Goal: Task Accomplishment & Management: Manage account settings

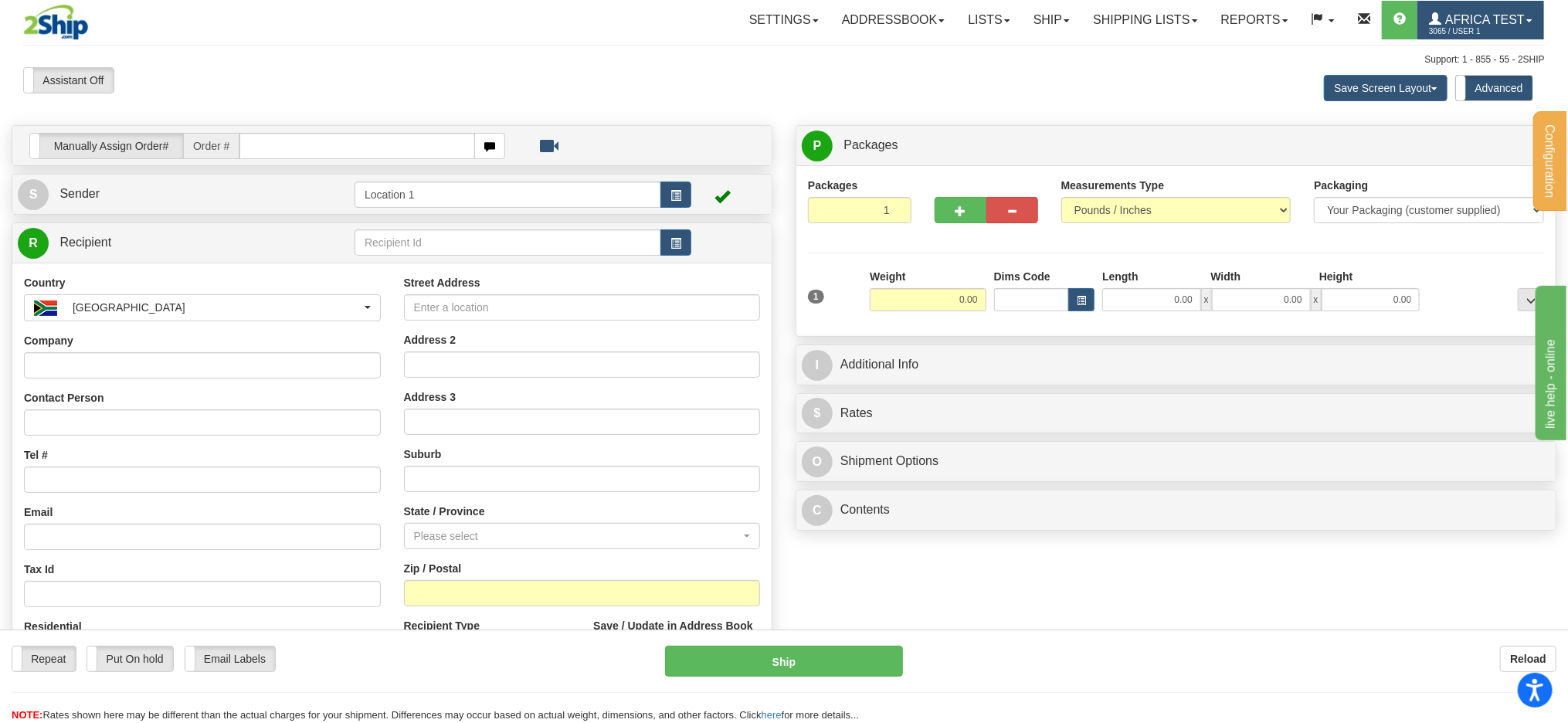
click at [1474, 6] on link "Africa Test 3065 / User 1" at bounding box center [1481, 20] width 126 height 39
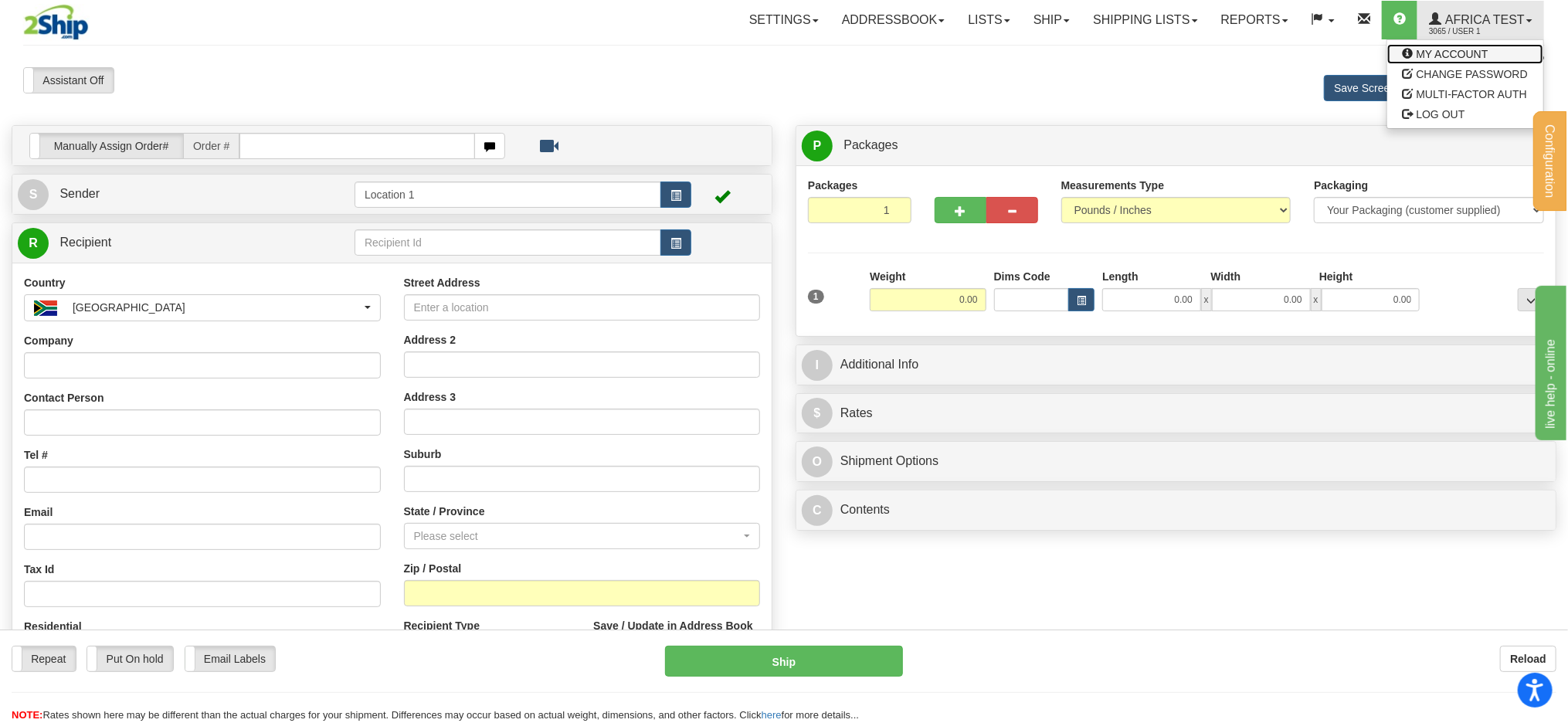
click at [1446, 58] on span "MY ACCOUNT" at bounding box center [1453, 53] width 72 height 12
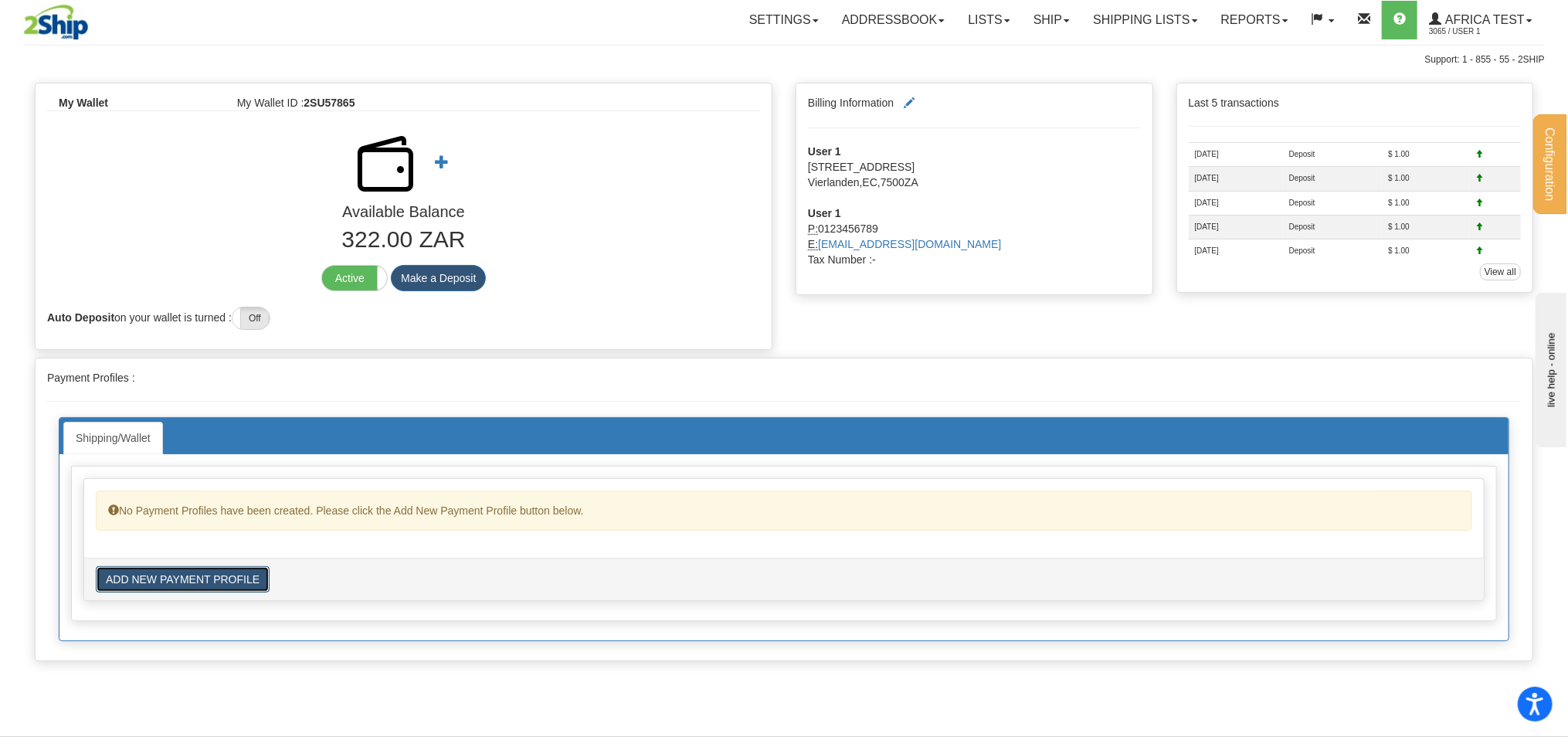
click at [192, 574] on button "ADD NEW PAYMENT PROFILE" at bounding box center [182, 579] width 174 height 26
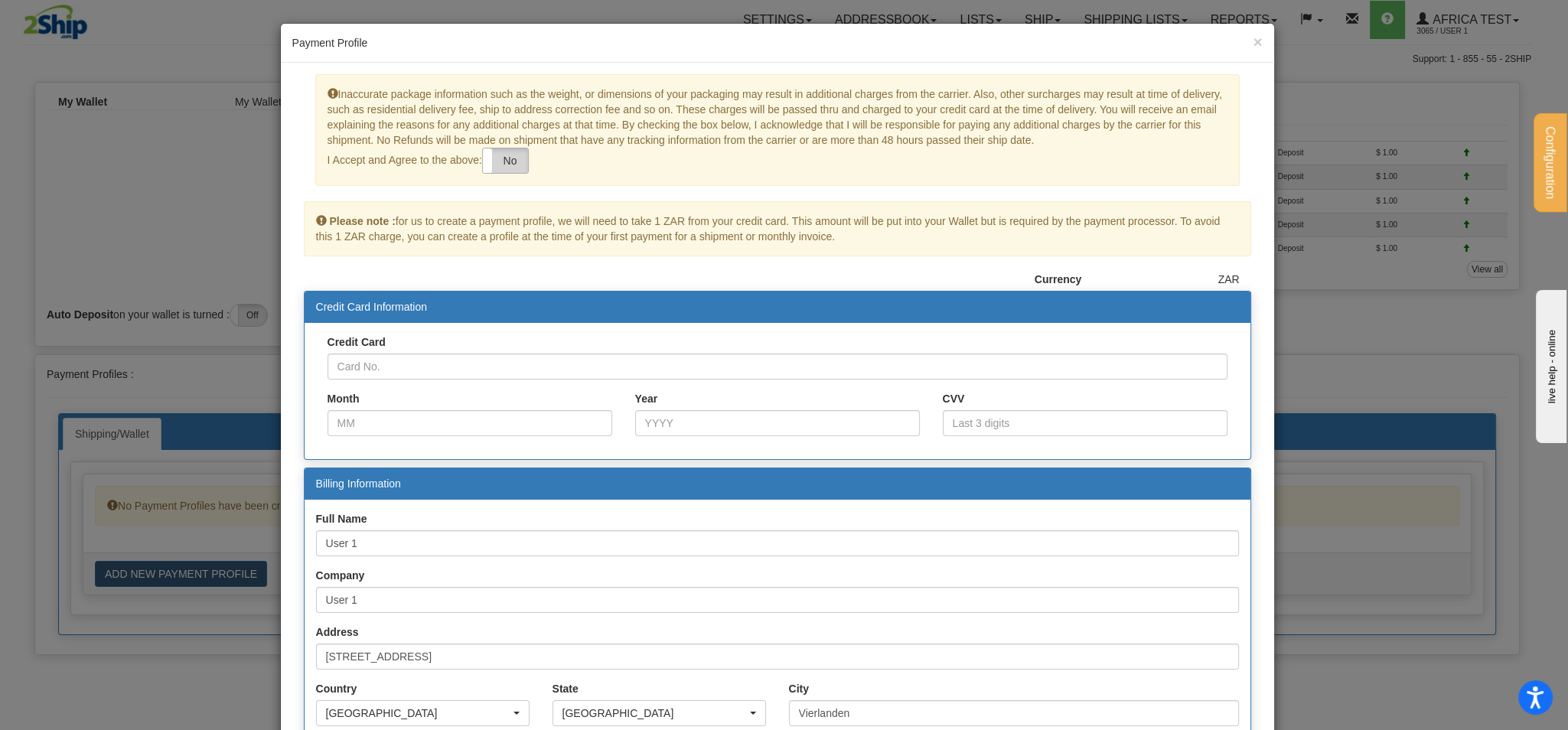
click at [510, 160] on label "No" at bounding box center [506, 160] width 45 height 25
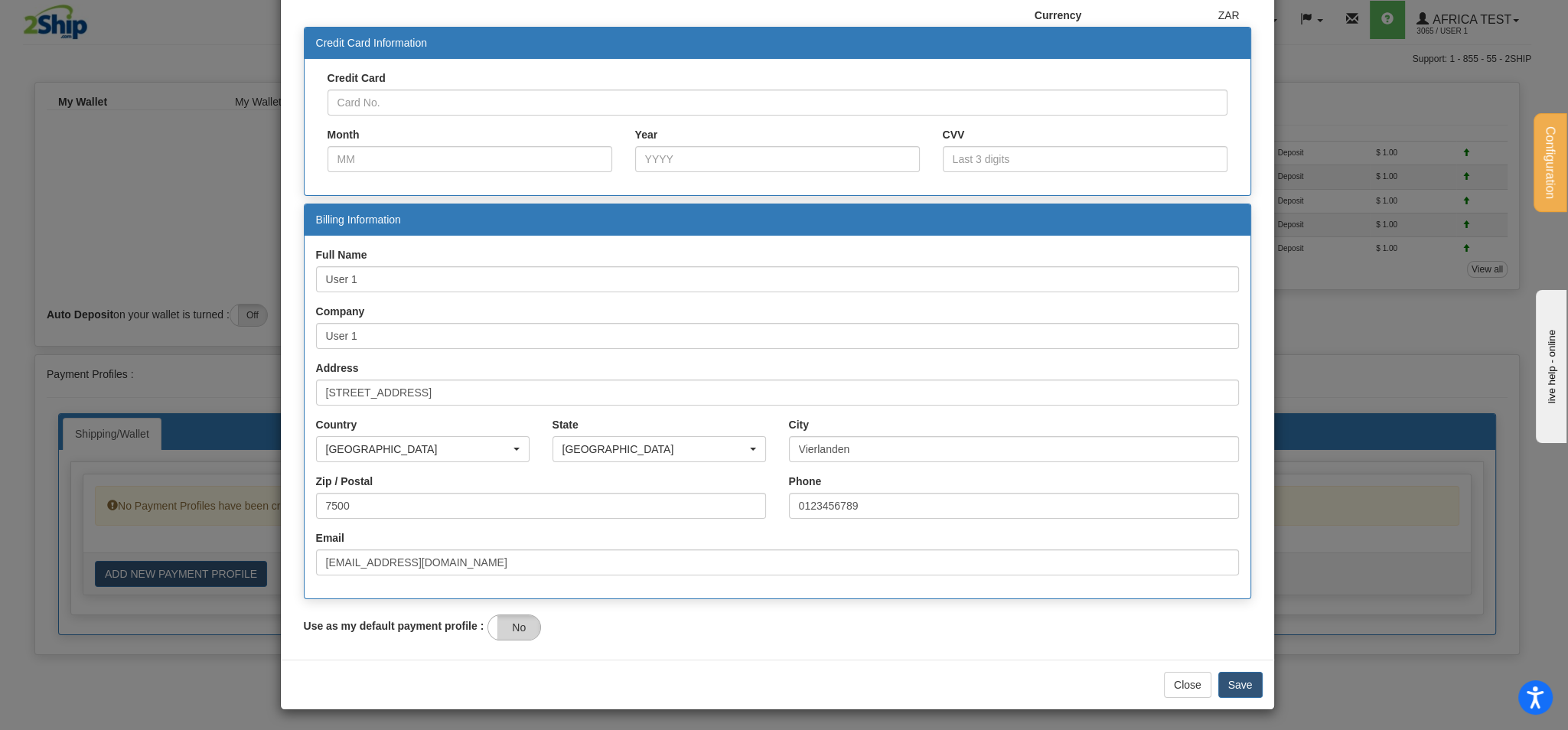
click at [514, 630] on label "No" at bounding box center [514, 627] width 52 height 25
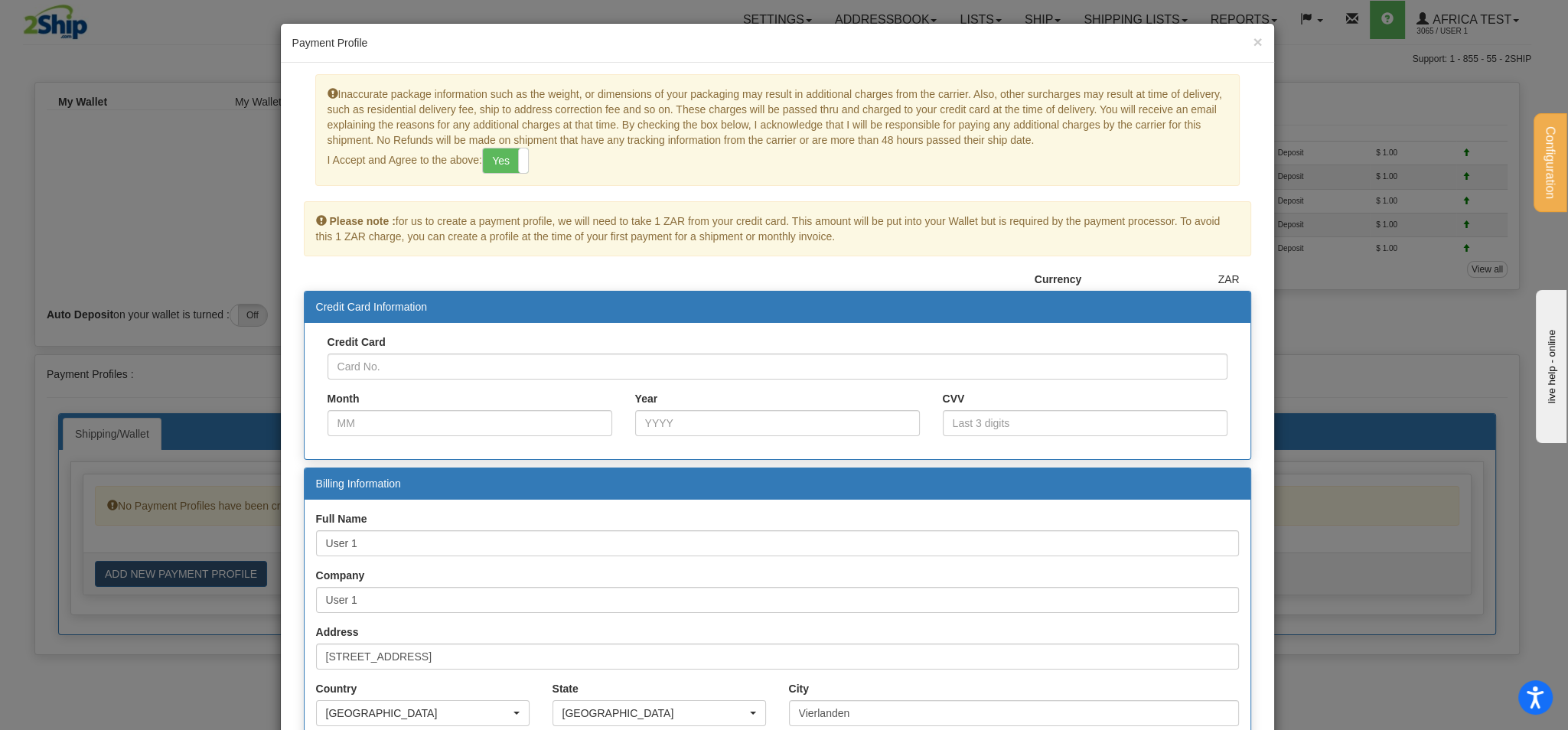
scroll to position [95, 0]
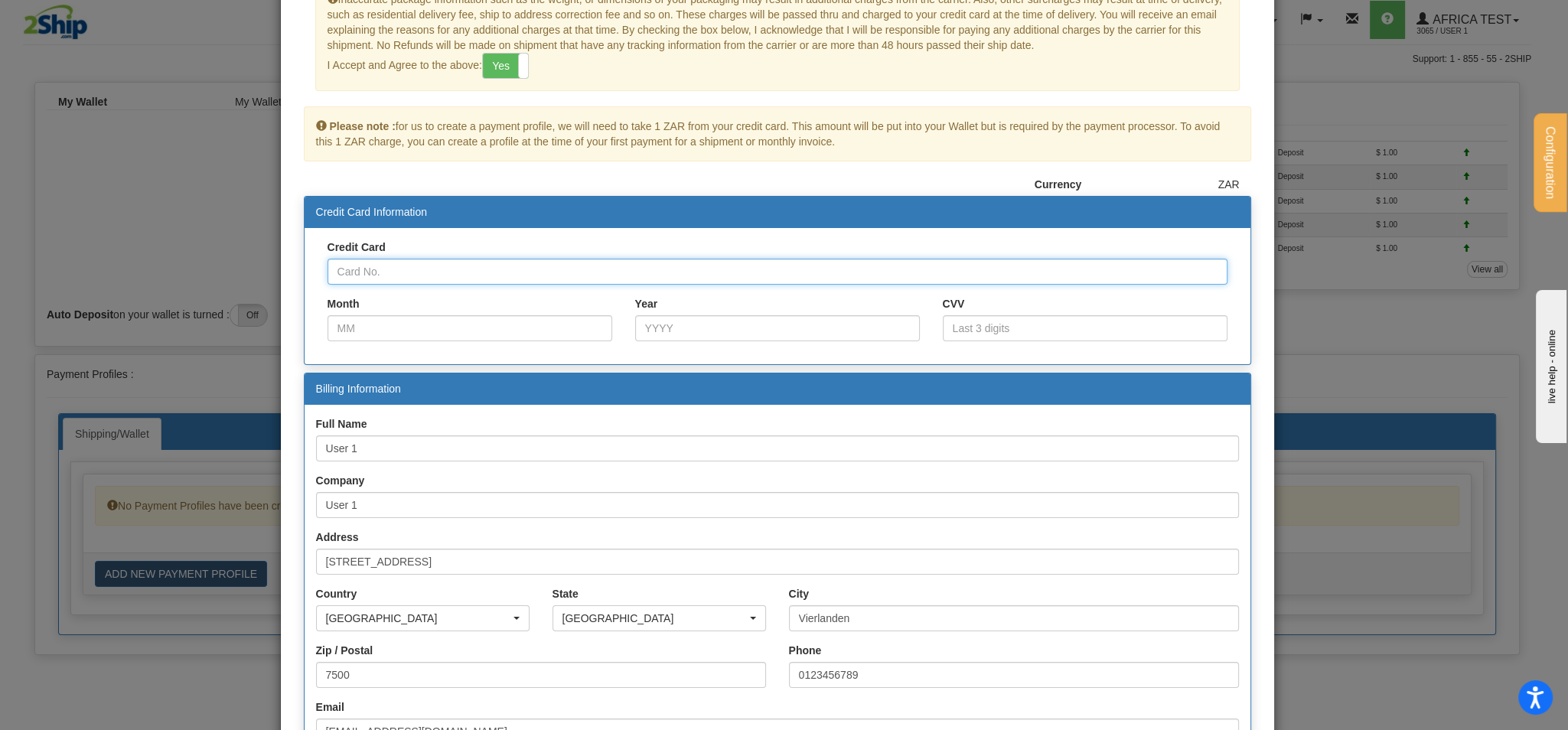
drag, startPoint x: 579, startPoint y: 270, endPoint x: 611, endPoint y: 281, distance: 33.8
click at [579, 270] on input "Credit Card" at bounding box center [777, 271] width 900 height 26
paste input "[CREDIT_CARD_NUMBER]"
type input "[CREDIT_CARD_NUMBER]"
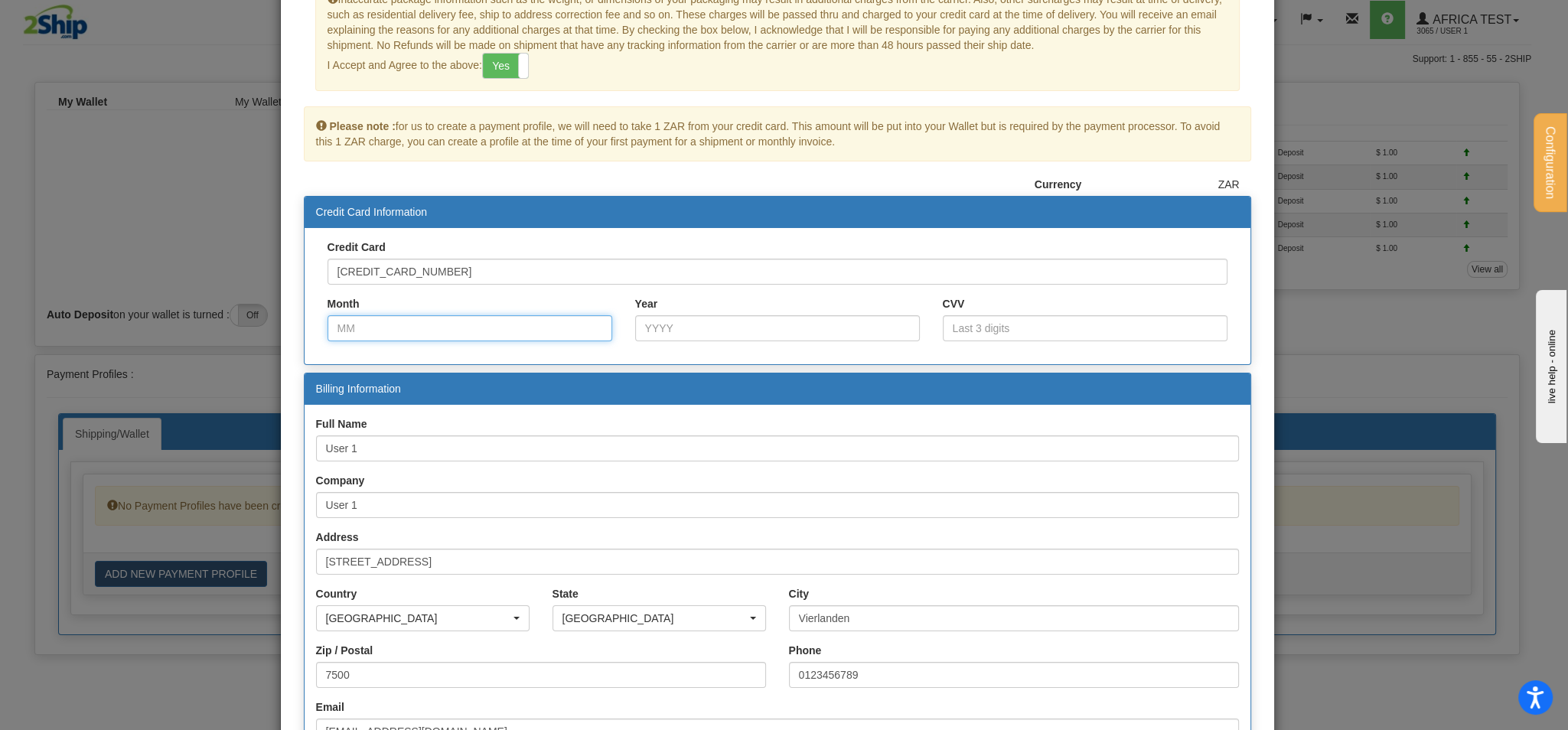
click at [407, 329] on input "Month" at bounding box center [469, 328] width 285 height 26
type input "01"
click at [745, 335] on input "Year" at bounding box center [777, 328] width 285 height 26
type input "2028"
click at [977, 315] on input "CVV" at bounding box center [1085, 328] width 285 height 26
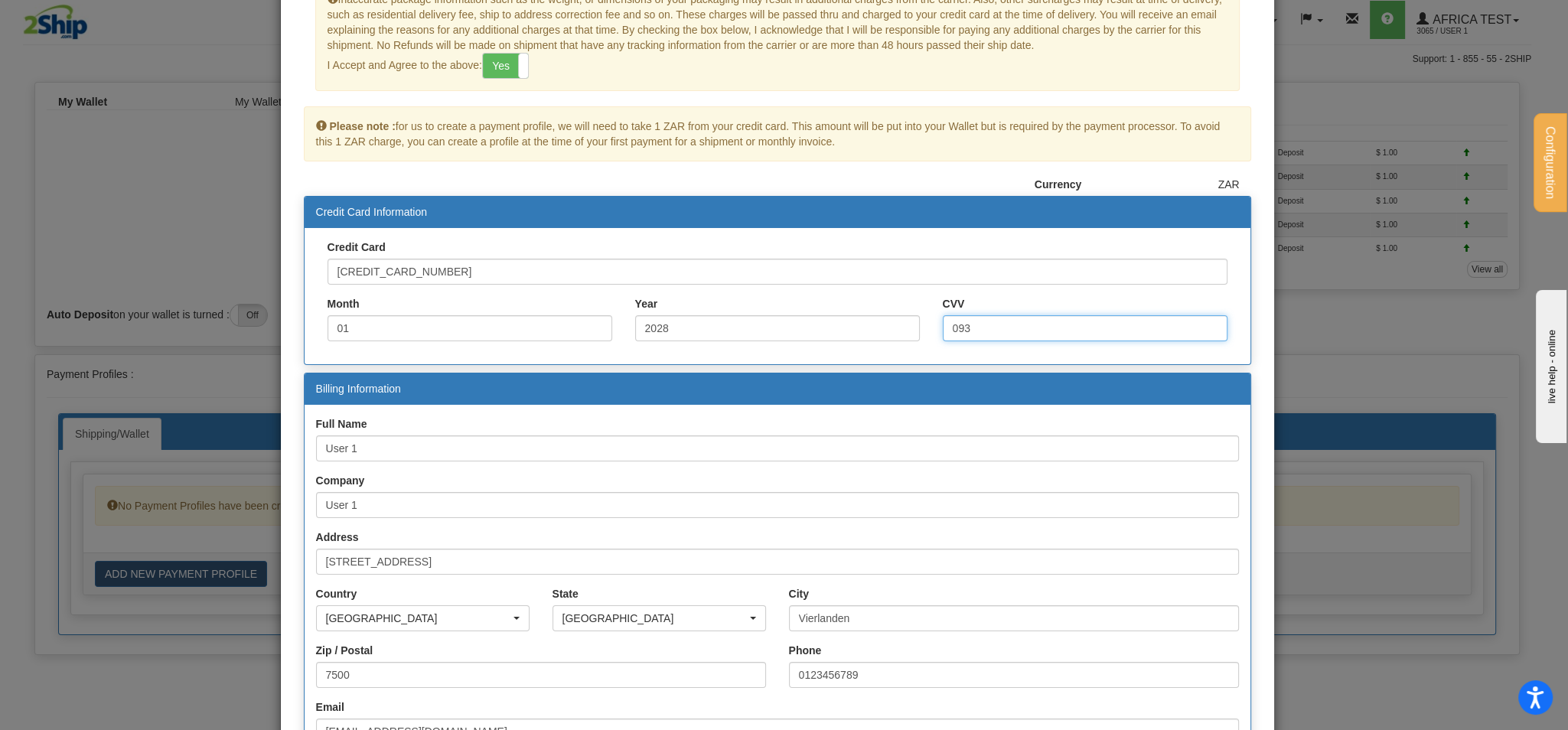
type input "093"
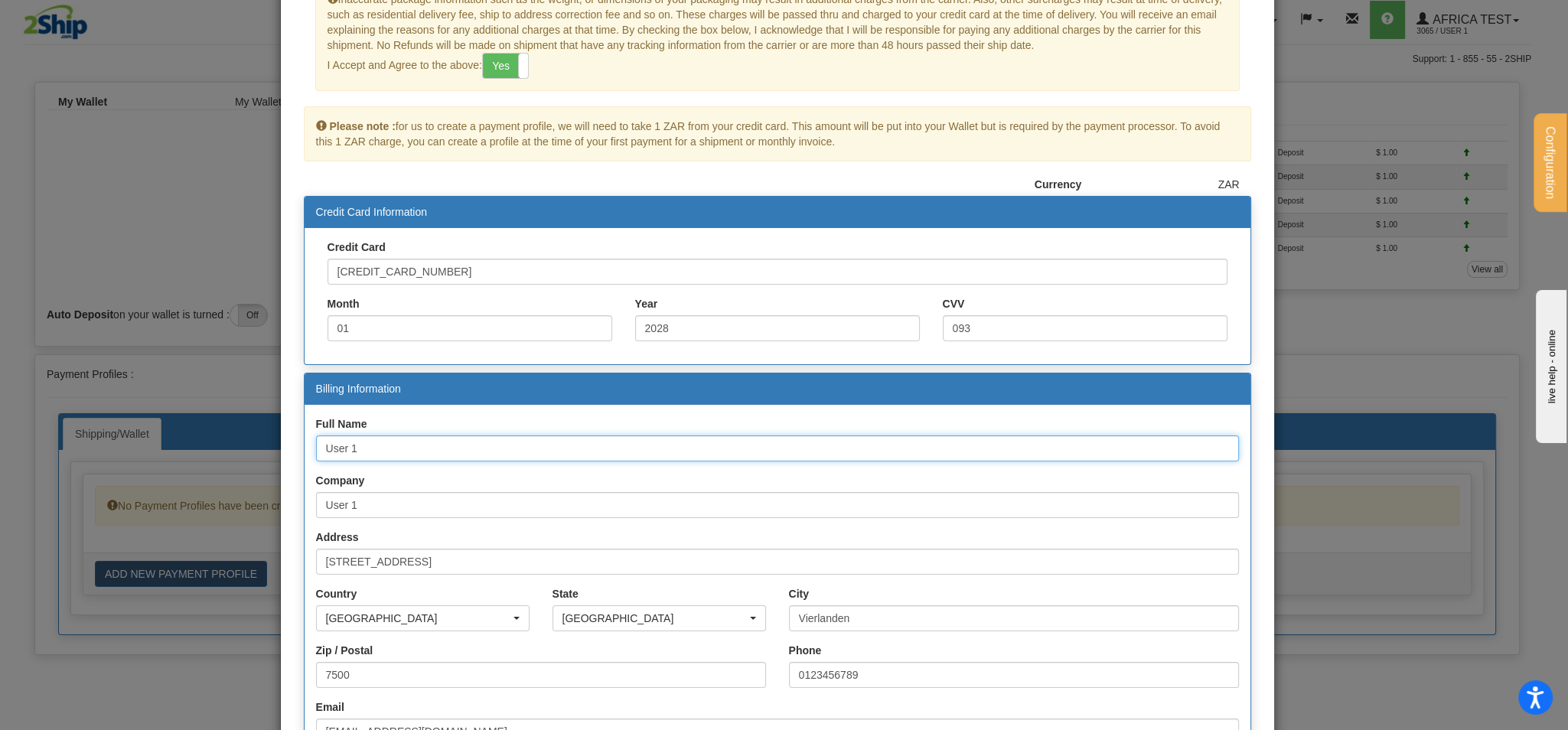
click at [464, 449] on input "User 1" at bounding box center [778, 448] width 923 height 26
click at [669, 452] on input "User 1" at bounding box center [778, 448] width 923 height 26
paste input "MR [PERSON_NAME]"
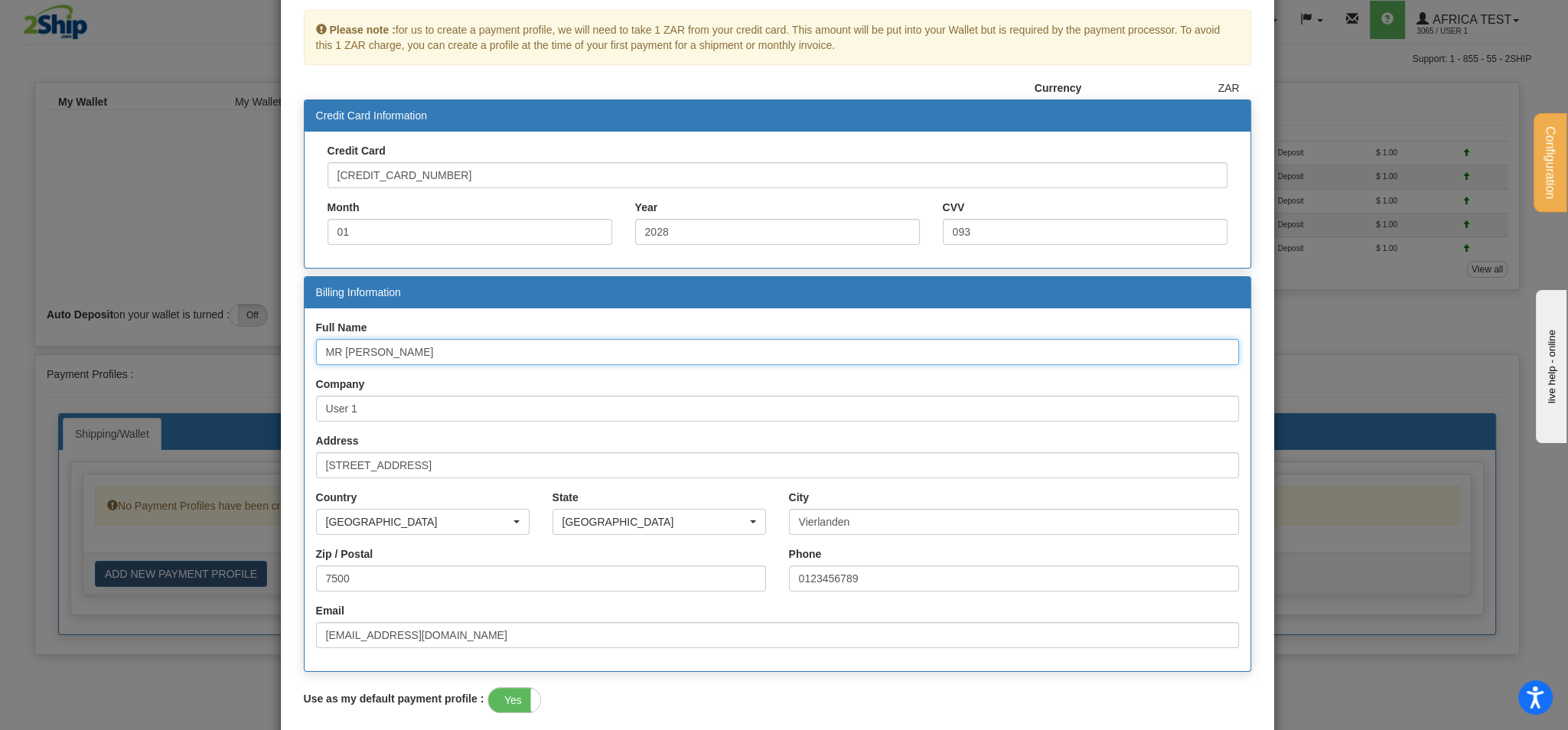
scroll to position [264, 0]
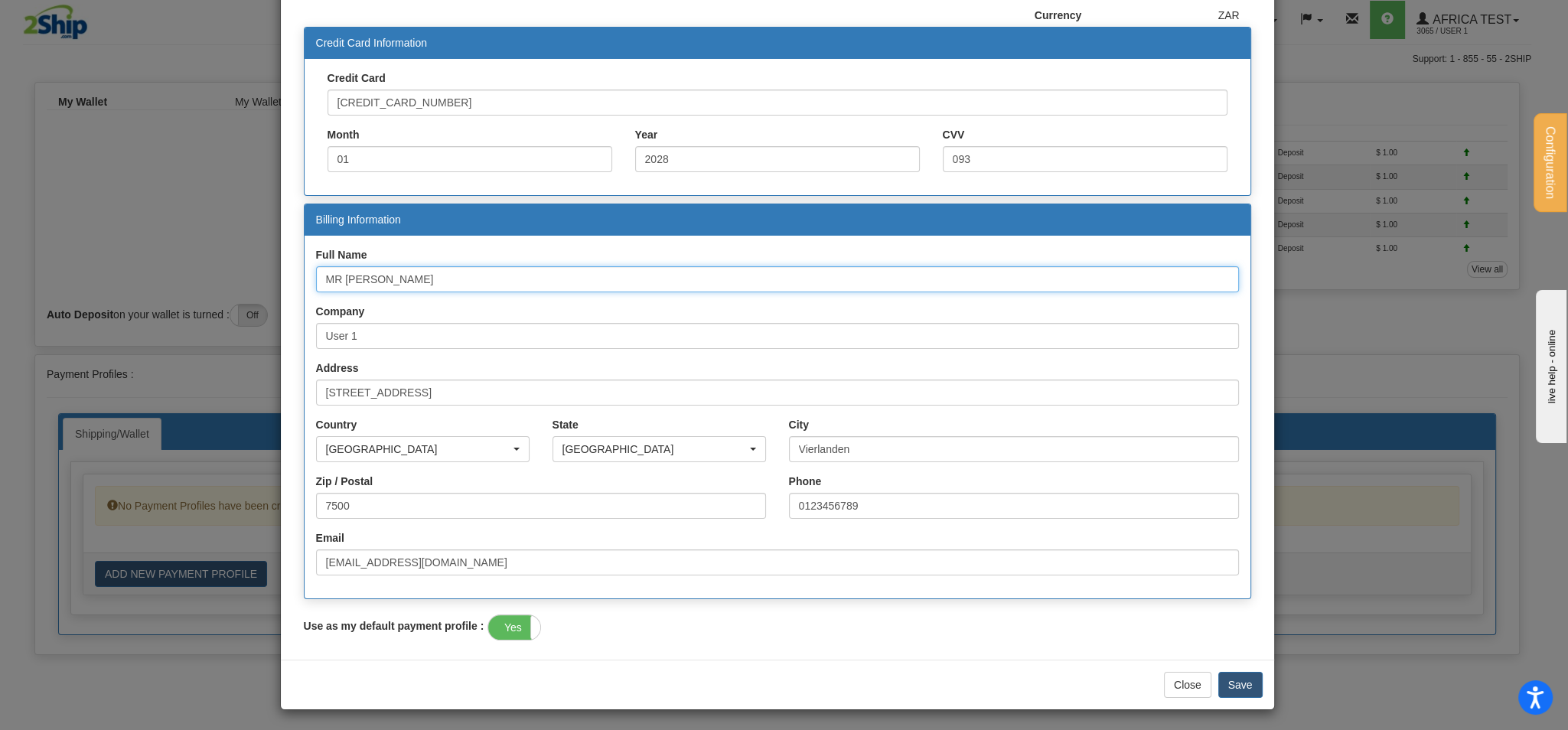
type input "MR [PERSON_NAME]"
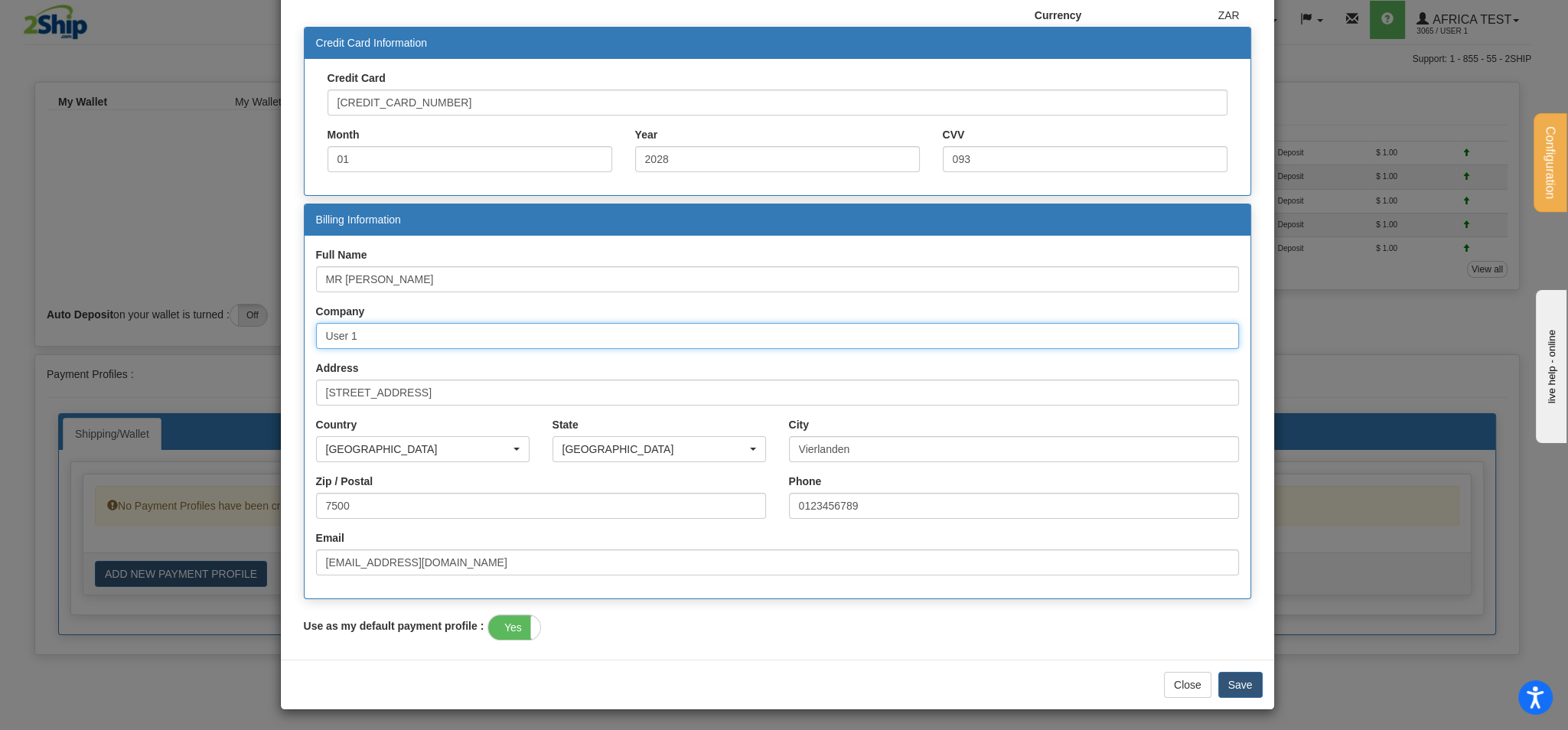
drag, startPoint x: 407, startPoint y: 336, endPoint x: 34, endPoint y: 281, distance: 377.0
click at [84, 288] on div "× Payment Profile Inaccurate package information such as the weight, or dimensi…" at bounding box center [784, 365] width 1568 height 730
click at [1239, 682] on button "Save" at bounding box center [1240, 684] width 44 height 26
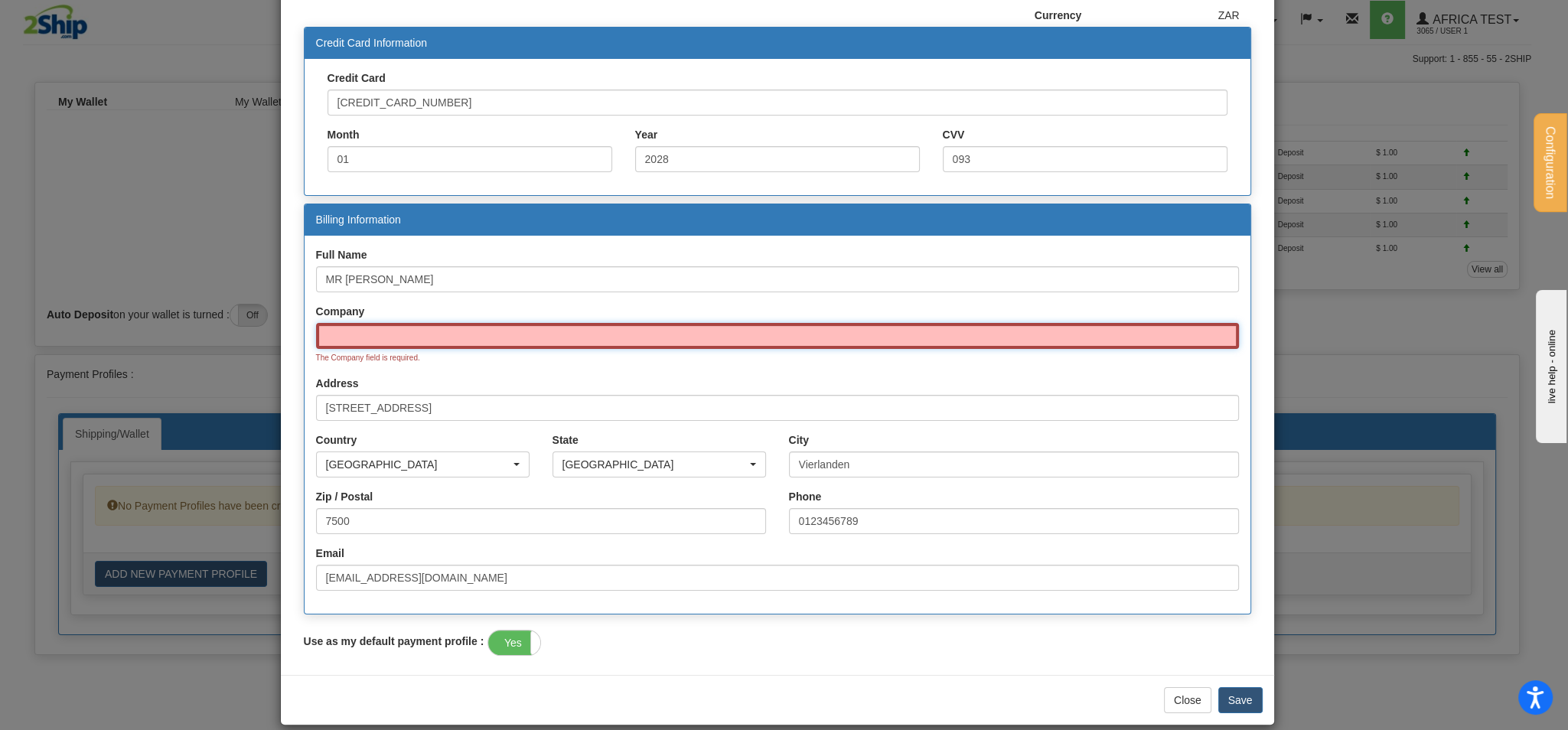
click at [404, 343] on input "text" at bounding box center [778, 335] width 923 height 26
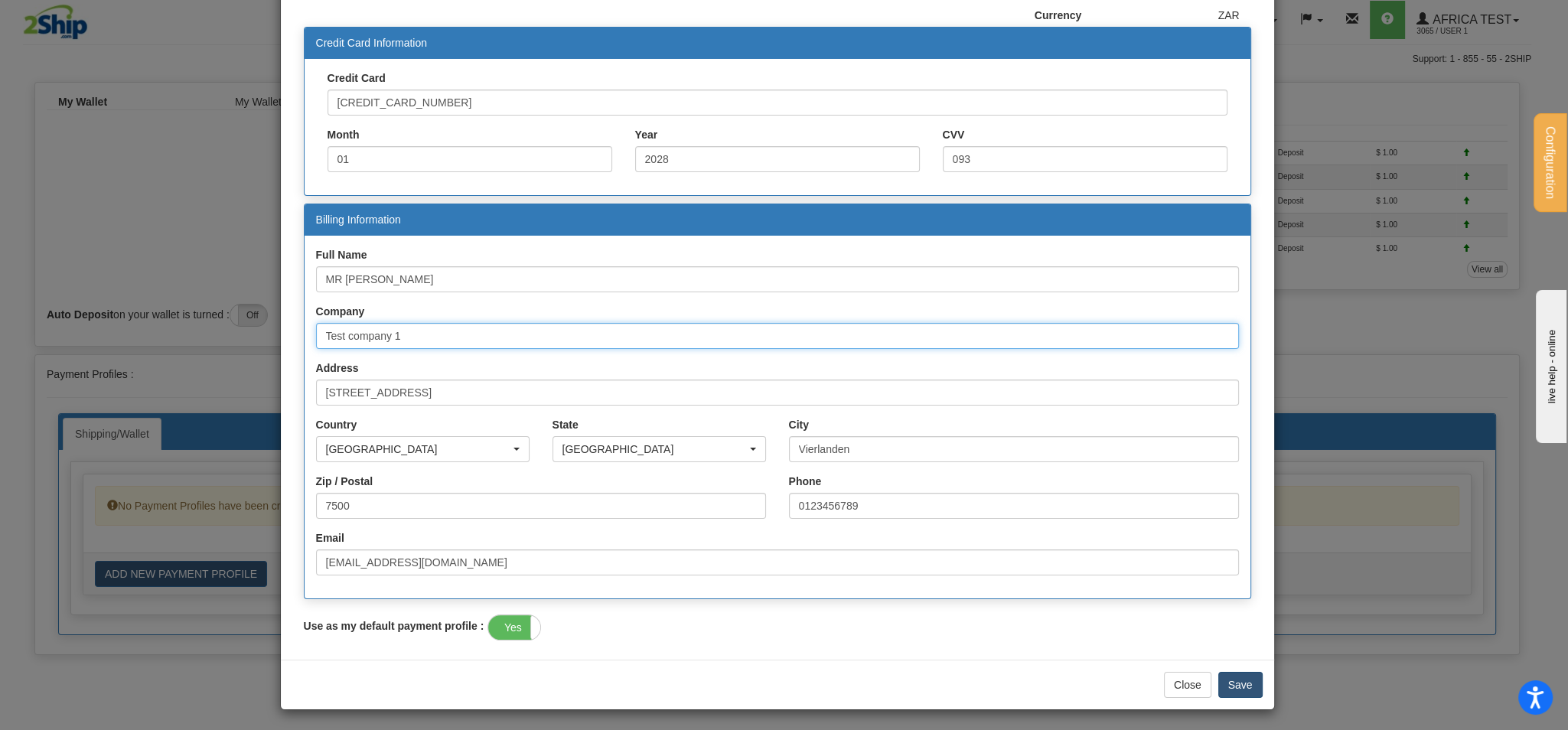
type input "Test company 1"
click at [1237, 679] on button "Save" at bounding box center [1240, 684] width 44 height 26
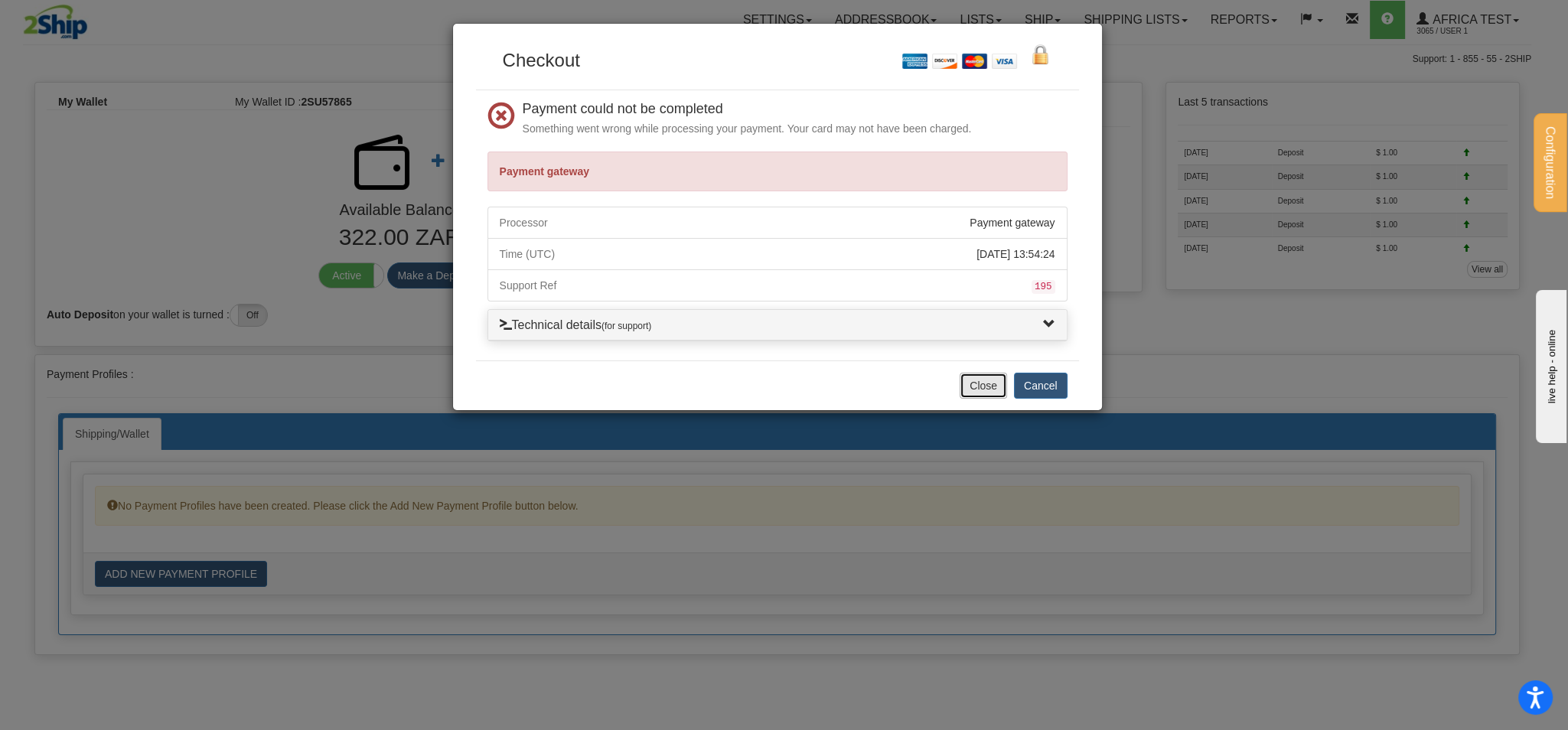
click at [991, 380] on button "Close" at bounding box center [983, 385] width 47 height 26
click at [1046, 384] on button "Cancel" at bounding box center [1040, 385] width 54 height 26
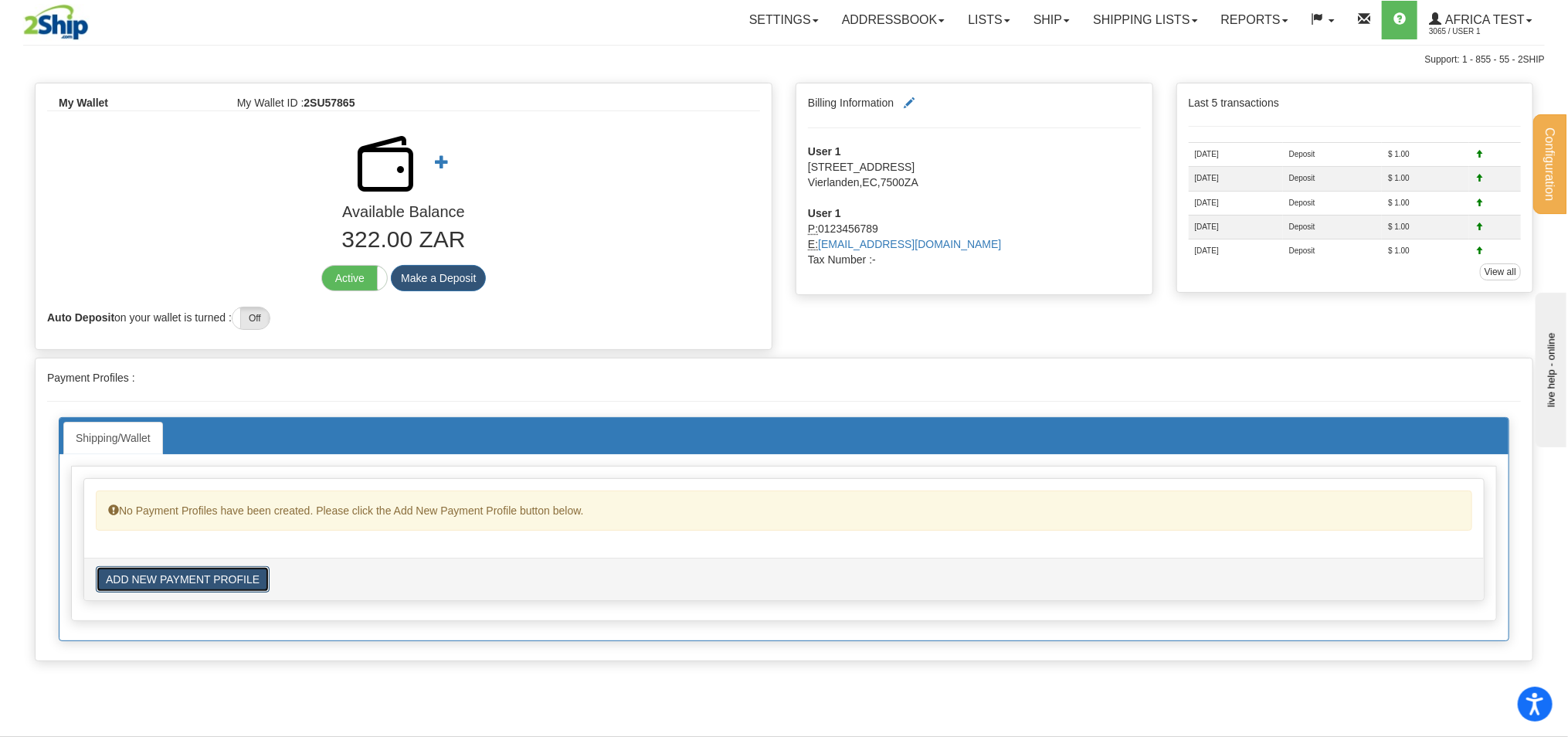
click at [194, 577] on button "ADD NEW PAYMENT PROFILE" at bounding box center [182, 579] width 174 height 26
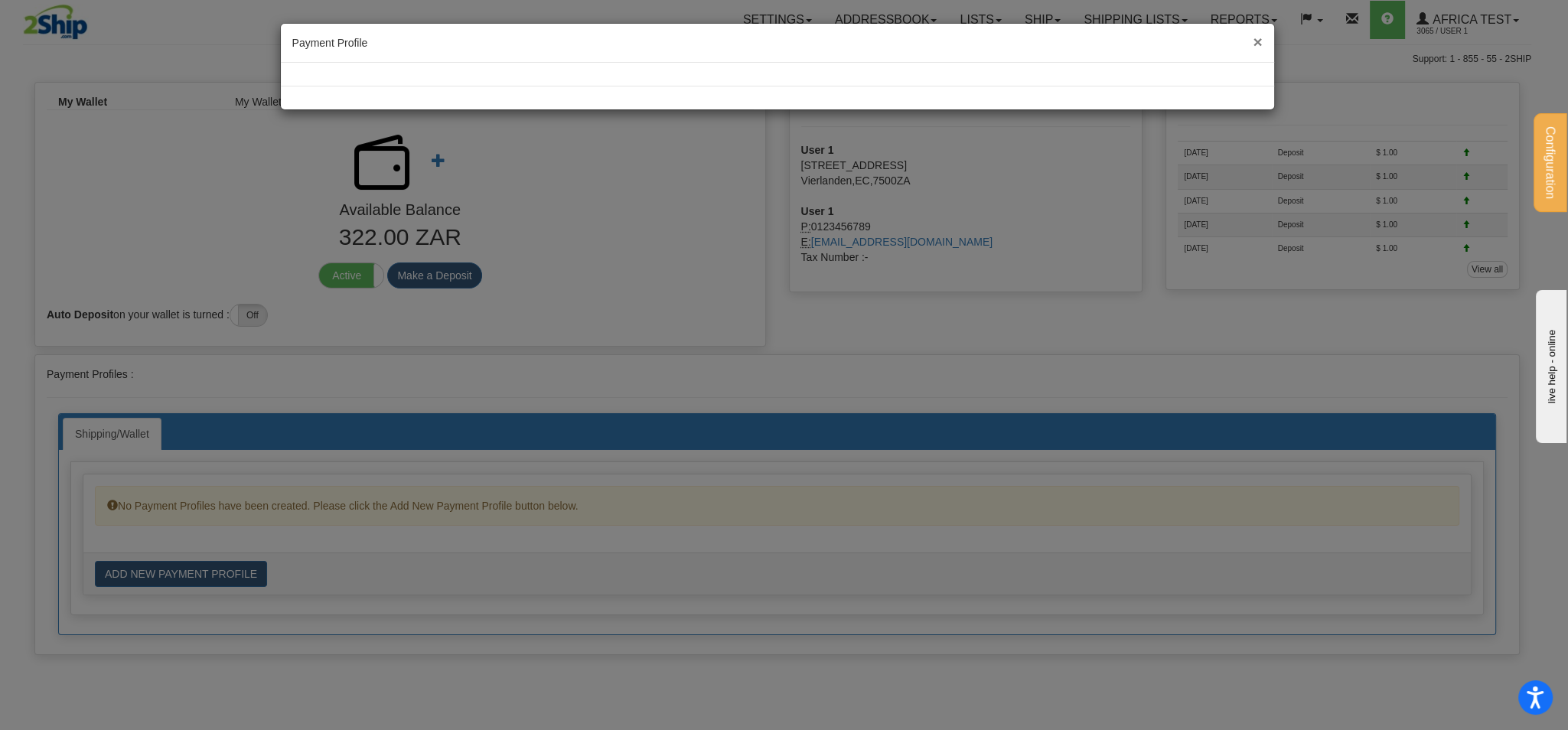
click at [1257, 41] on span "×" at bounding box center [1257, 42] width 9 height 18
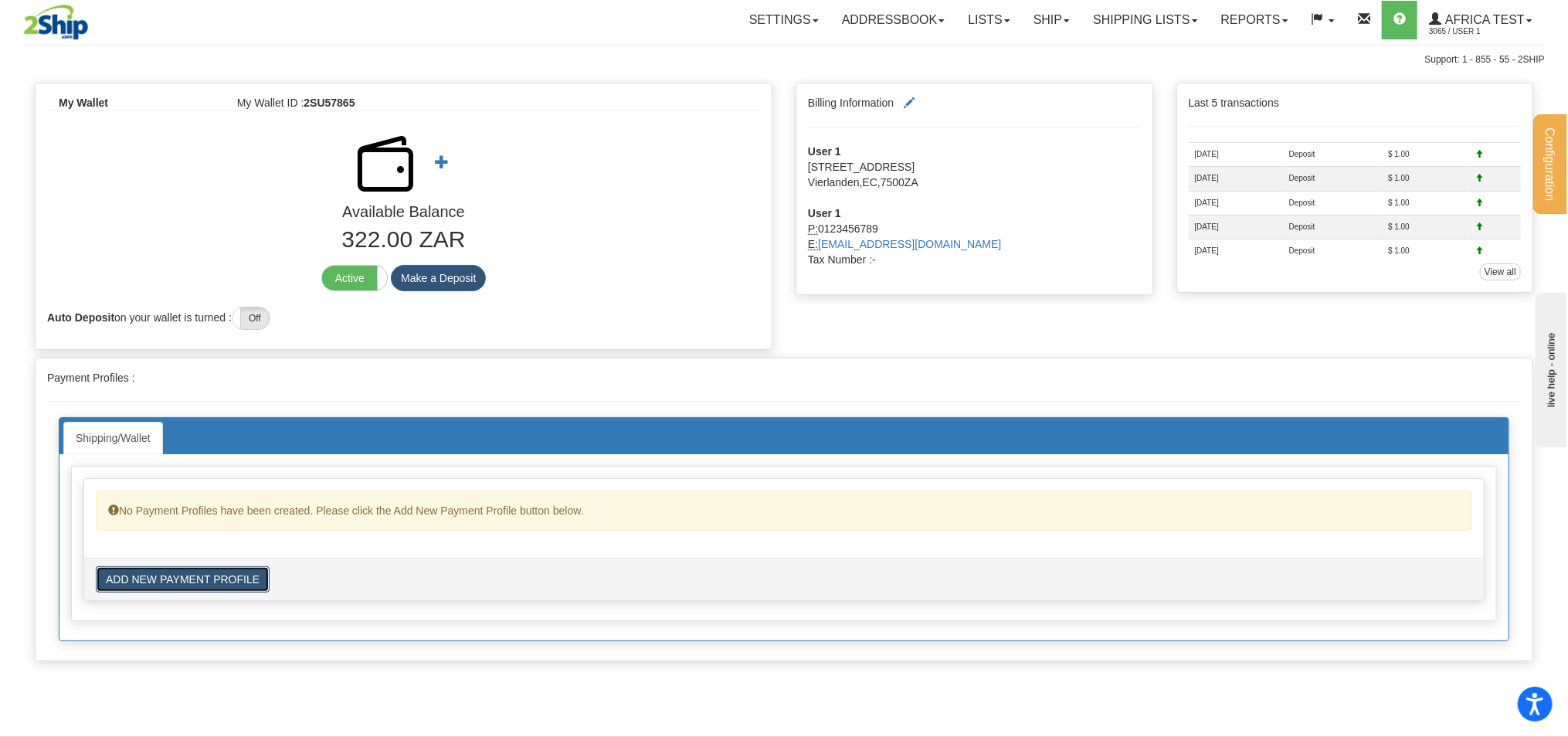
click at [211, 573] on button "ADD NEW PAYMENT PROFILE" at bounding box center [182, 579] width 174 height 26
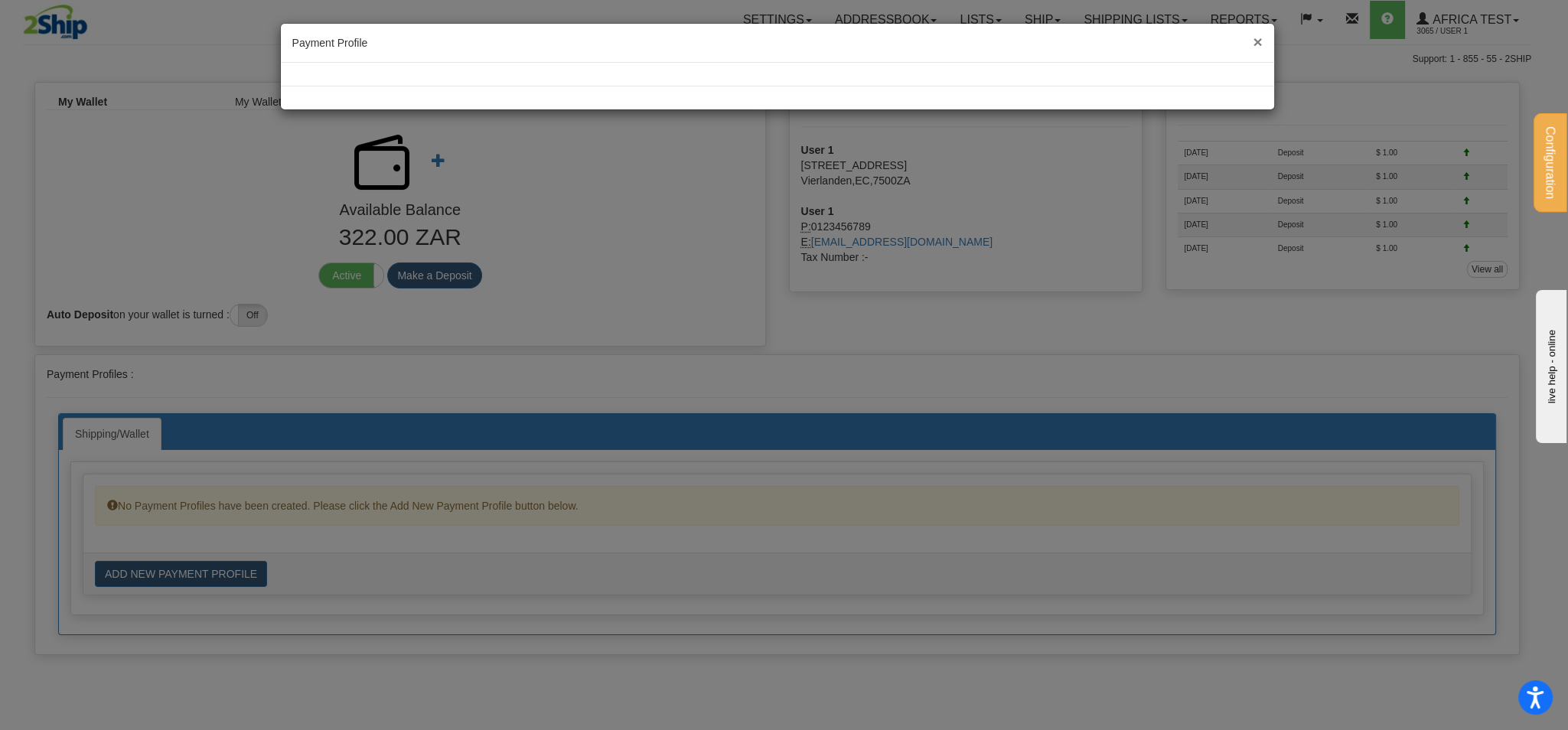
click at [1259, 39] on span "×" at bounding box center [1257, 42] width 9 height 18
